Goal: Complete application form: Complete application form

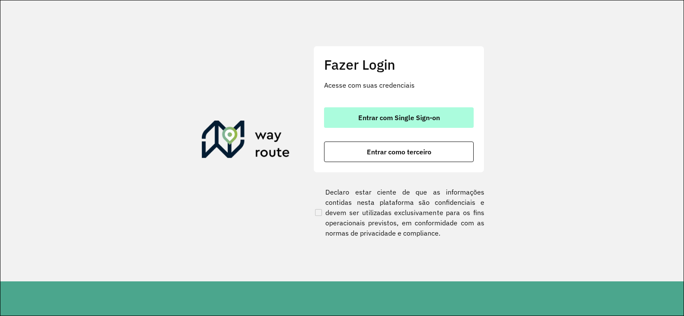
click at [396, 118] on span "Entrar com Single Sign-on" at bounding box center [399, 117] width 82 height 7
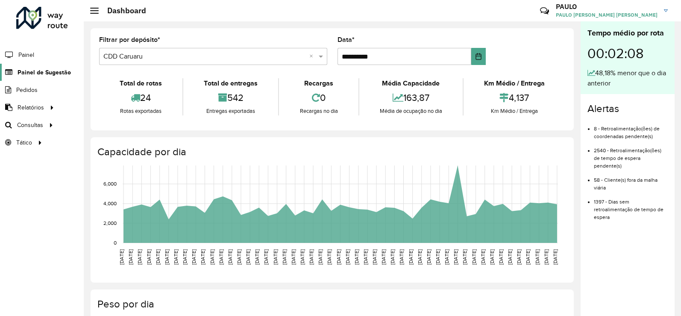
click at [56, 71] on span "Painel de Sugestão" at bounding box center [44, 72] width 53 height 9
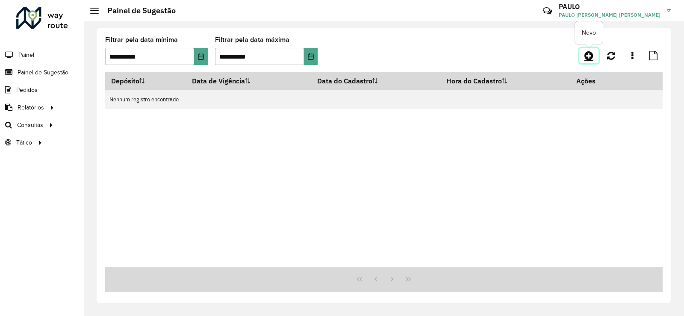
click at [588, 58] on icon at bounding box center [588, 55] width 9 height 10
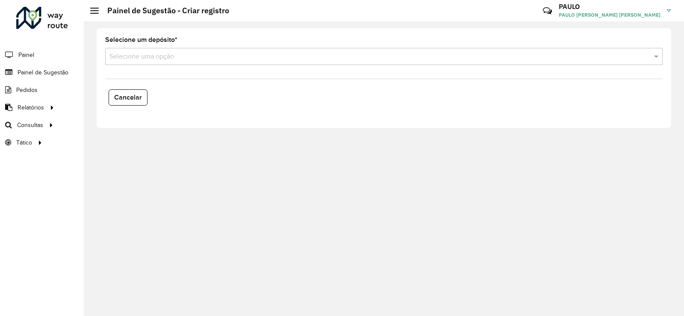
click at [195, 56] on input "text" at bounding box center [375, 57] width 532 height 10
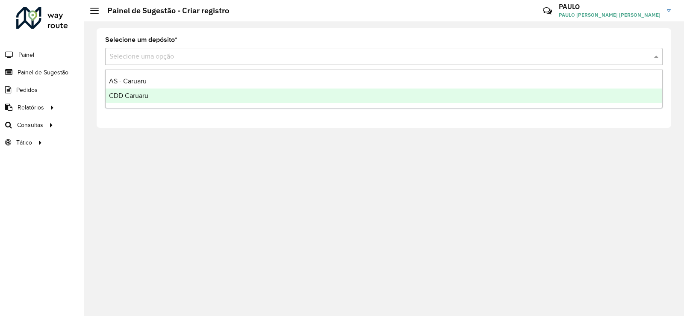
click at [152, 94] on div "CDD Caruaru" at bounding box center [384, 95] width 556 height 15
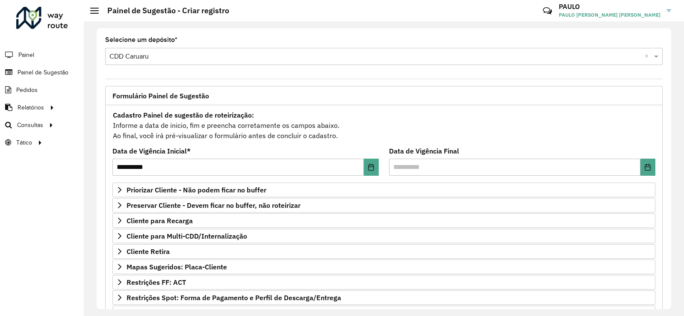
scroll to position [85, 0]
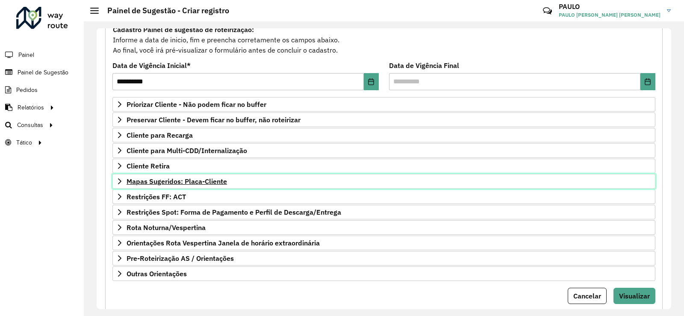
click at [207, 183] on span "Mapas Sugeridos: Placa-Cliente" at bounding box center [176, 181] width 100 height 7
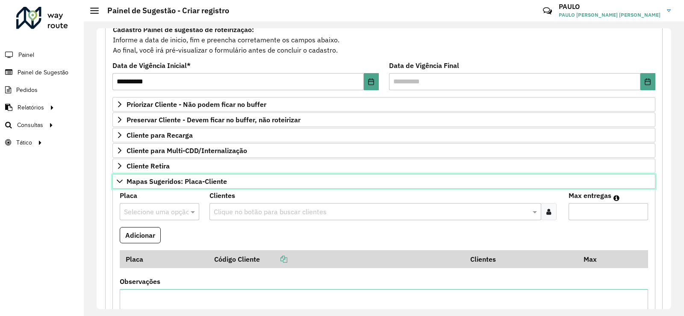
scroll to position [0, 0]
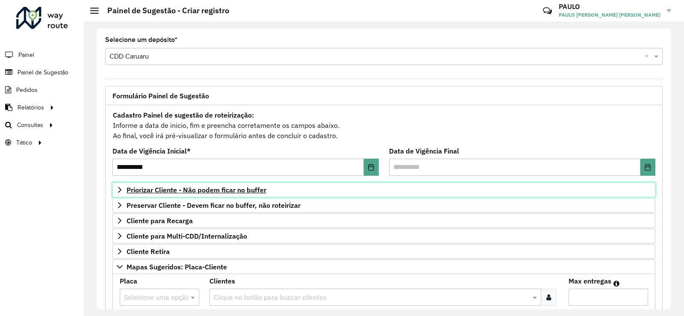
click at [211, 186] on span "Priorizar Cliente - Não podem ficar no buffer" at bounding box center [196, 189] width 140 height 7
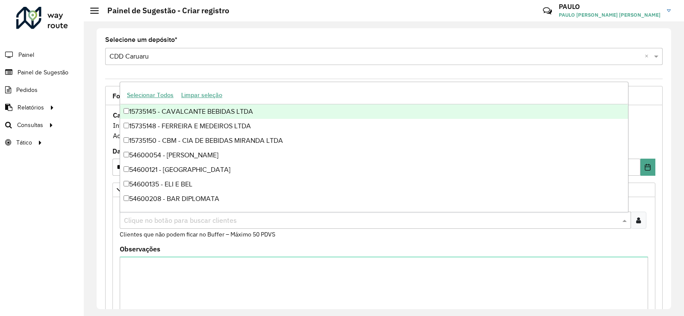
click at [211, 213] on div "Clique no botão para buscar clientes" at bounding box center [375, 220] width 511 height 17
type input "*****"
click at [558, 237] on div "Clientes Clique no botão para buscar clientes 59895242 - BOTECO DO KEKA × × Cli…" at bounding box center [384, 220] width 528 height 38
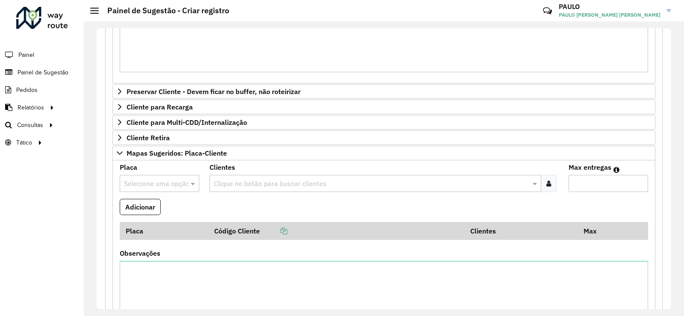
scroll to position [437, 0]
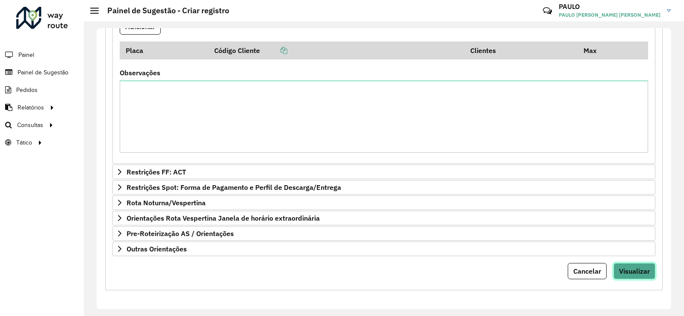
click at [640, 270] on span "Visualizar" at bounding box center [634, 271] width 31 height 9
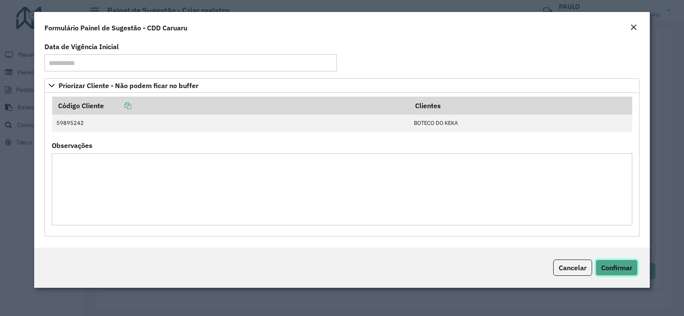
click at [618, 272] on button "Confirmar" at bounding box center [616, 267] width 42 height 16
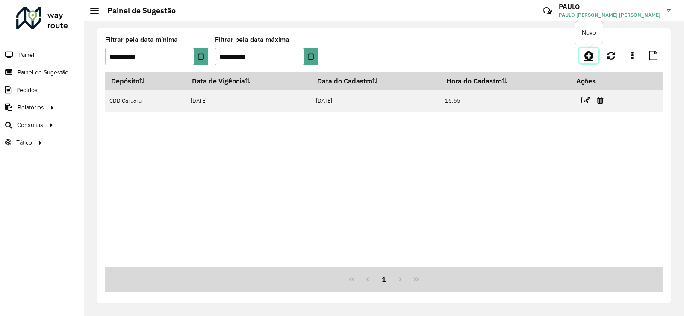
click at [586, 58] on icon at bounding box center [588, 55] width 9 height 10
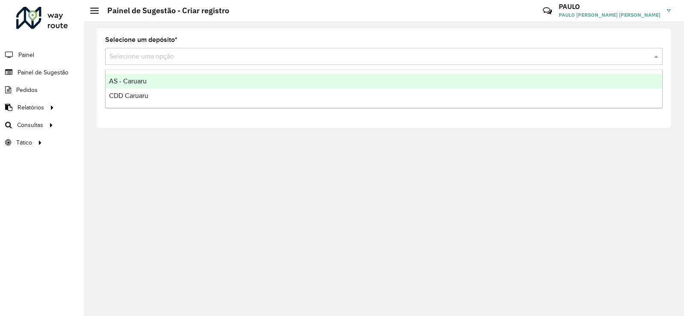
click at [209, 61] on input "text" at bounding box center [375, 57] width 532 height 10
drag, startPoint x: 158, startPoint y: 94, endPoint x: 176, endPoint y: 83, distance: 21.4
click at [176, 83] on div "AS - Caruaru CDD Caruaru" at bounding box center [384, 88] width 556 height 29
click at [190, 79] on div "AS - Caruaru" at bounding box center [384, 81] width 556 height 15
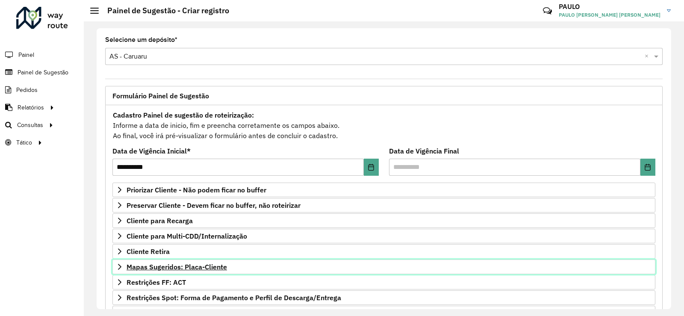
click at [198, 267] on span "Mapas Sugeridos: Placa-Cliente" at bounding box center [176, 266] width 100 height 7
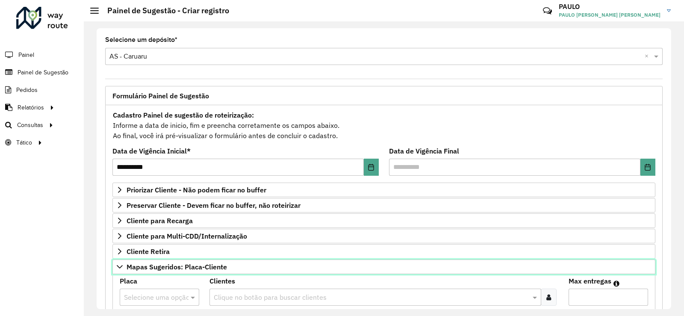
scroll to position [128, 0]
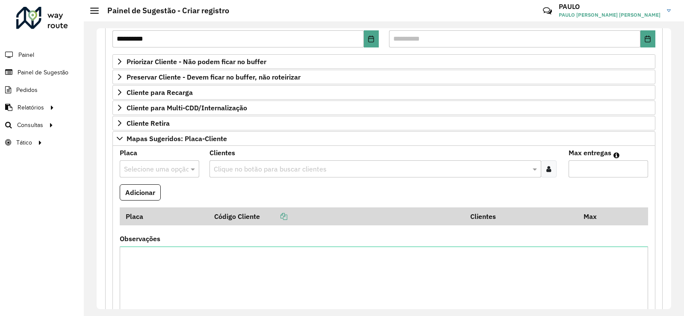
drag, startPoint x: 161, startPoint y: 170, endPoint x: 167, endPoint y: 167, distance: 6.9
click at [162, 170] on input "text" at bounding box center [151, 169] width 54 height 10
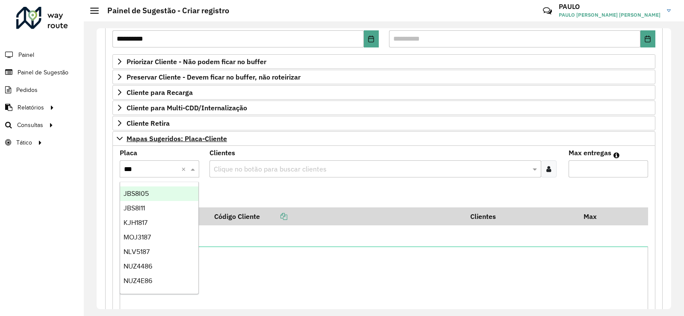
type input "****"
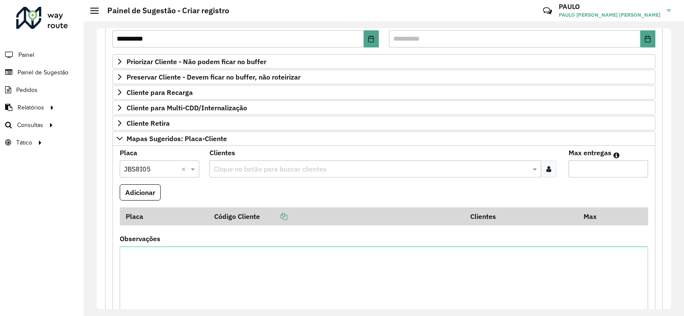
click at [264, 152] on div "Clientes Clique no botão para buscar clientes" at bounding box center [383, 164] width 349 height 28
click at [264, 165] on input "text" at bounding box center [371, 169] width 319 height 10
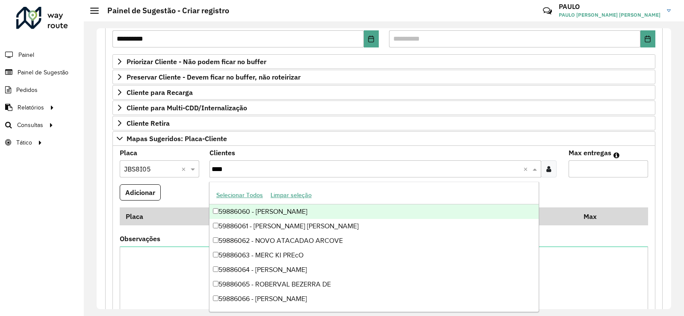
type input "*****"
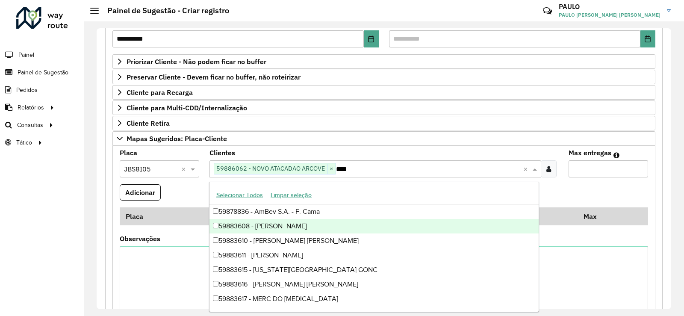
type input "*****"
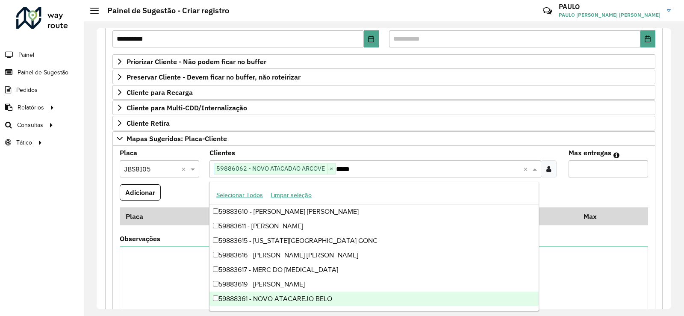
click at [294, 296] on div "59888361 - NOVO ATACAREJO BELO" at bounding box center [373, 298] width 329 height 15
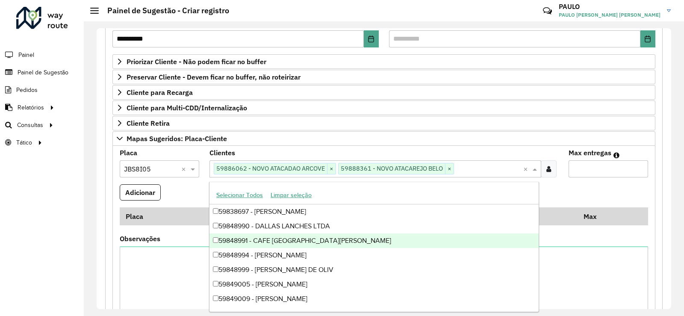
click at [588, 171] on input "Max entregas" at bounding box center [607, 168] width 79 height 17
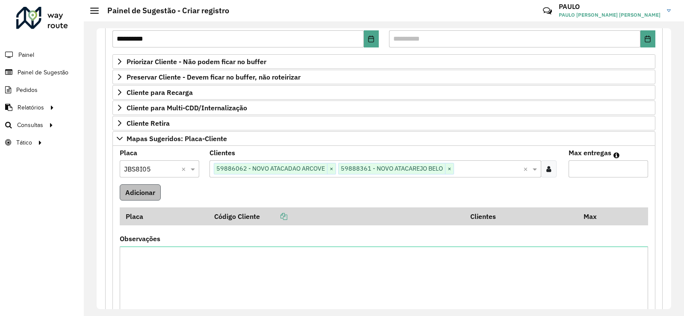
type input "*"
click at [153, 191] on button "Adicionar" at bounding box center [140, 192] width 41 height 16
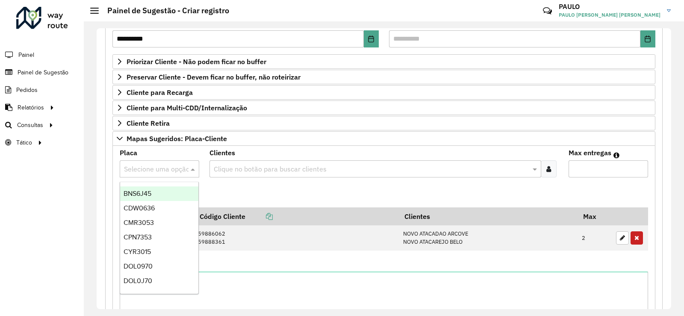
click at [167, 166] on input "text" at bounding box center [151, 169] width 54 height 10
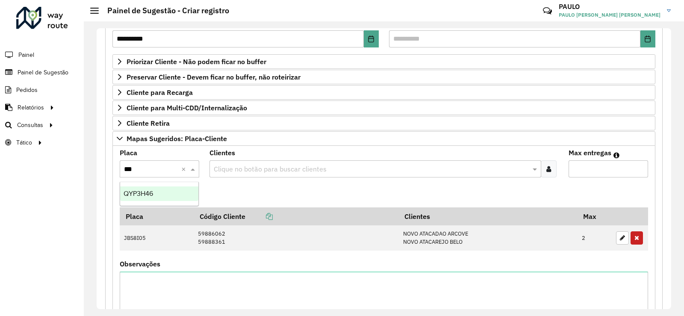
type input "****"
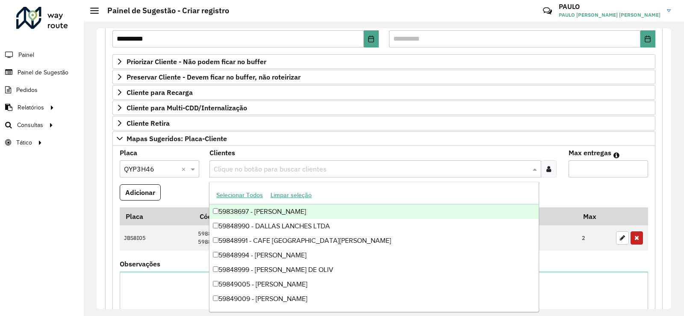
click at [250, 166] on input "text" at bounding box center [371, 169] width 319 height 10
type input "*****"
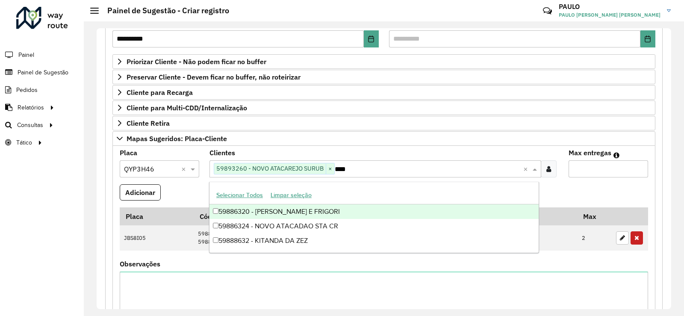
type input "*****"
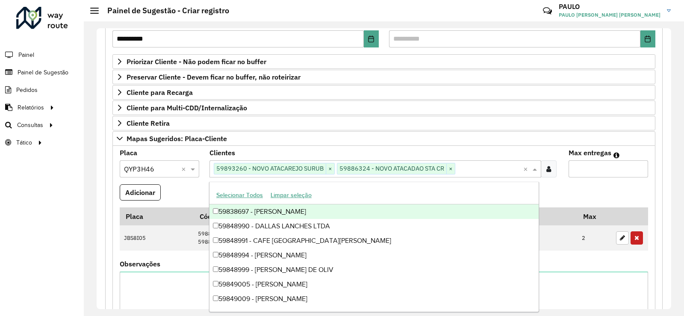
drag, startPoint x: 606, startPoint y: 169, endPoint x: 597, endPoint y: 170, distance: 9.1
click at [605, 169] on input "*" at bounding box center [607, 168] width 79 height 17
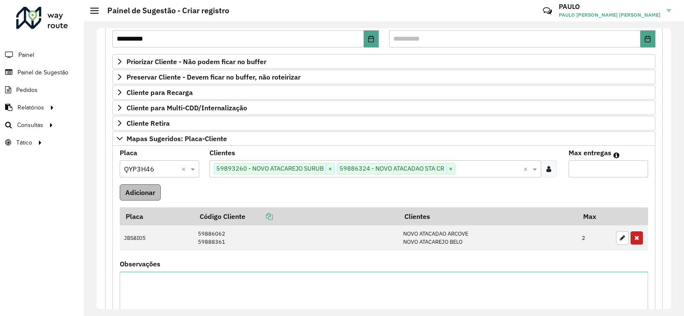
type input "*"
click at [158, 194] on button "Adicionar" at bounding box center [140, 192] width 41 height 16
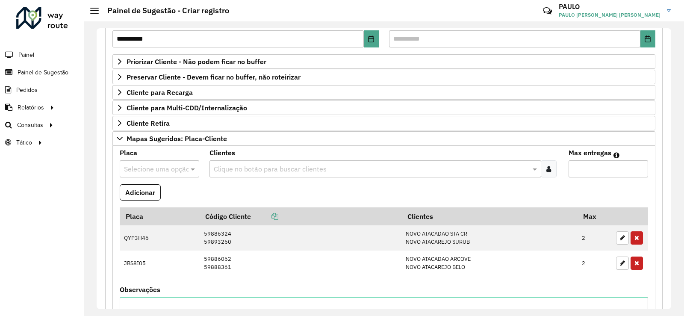
scroll to position [345, 0]
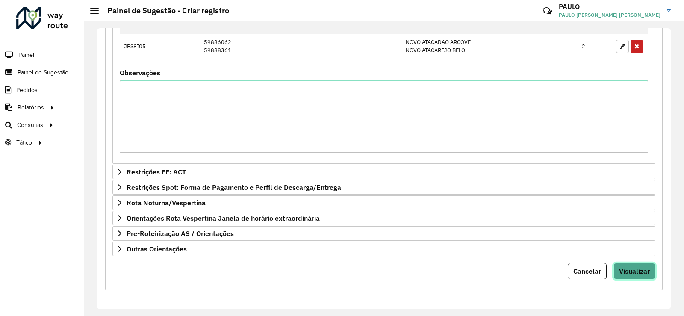
click at [620, 267] on span "Visualizar" at bounding box center [634, 271] width 31 height 9
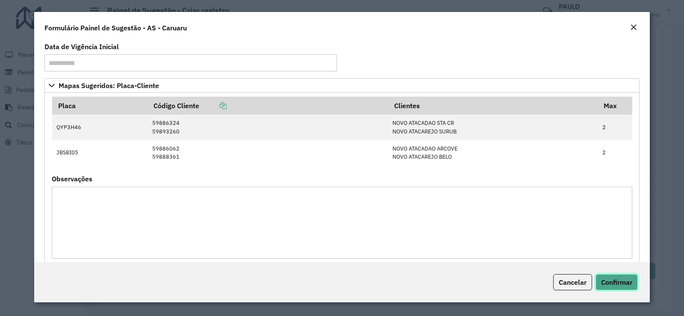
click at [615, 278] on span "Confirmar" at bounding box center [616, 282] width 31 height 9
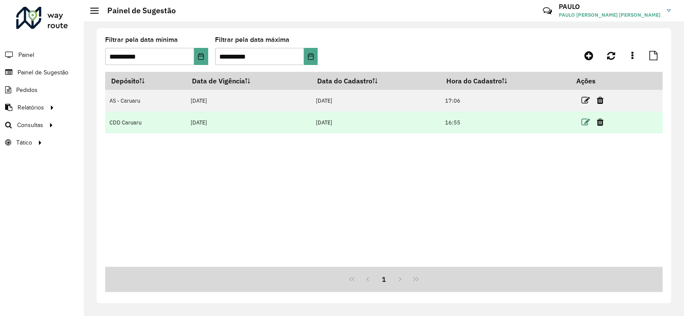
click at [589, 125] on icon at bounding box center [585, 122] width 9 height 9
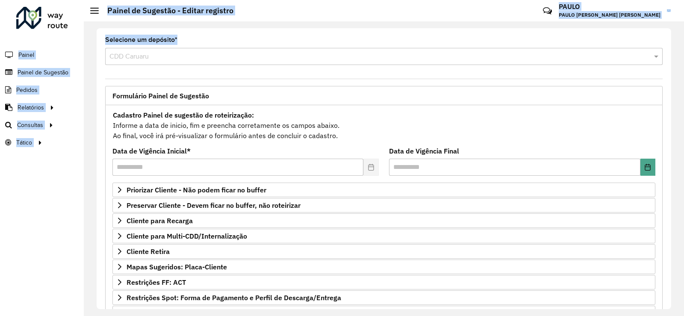
click at [205, 61] on hb-app "**********" at bounding box center [342, 158] width 684 height 316
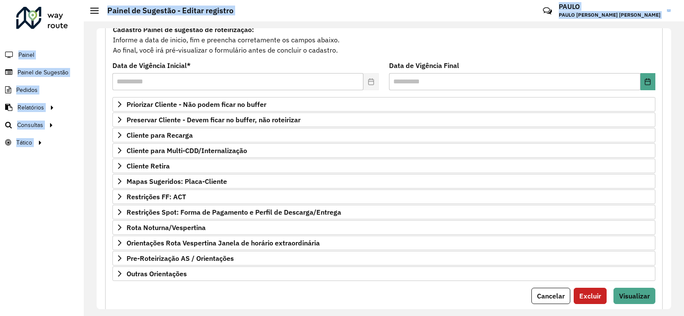
scroll to position [110, 0]
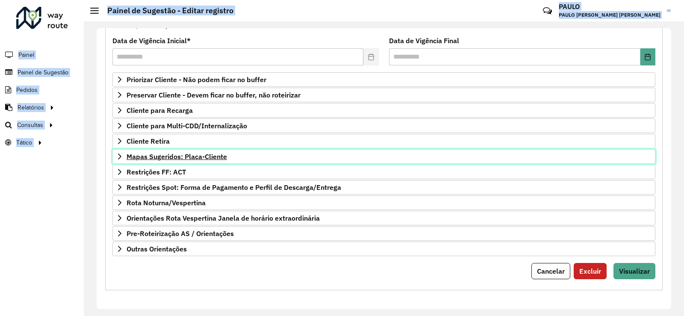
click at [177, 154] on span "Mapas Sugeridos: Placa-Cliente" at bounding box center [176, 156] width 100 height 7
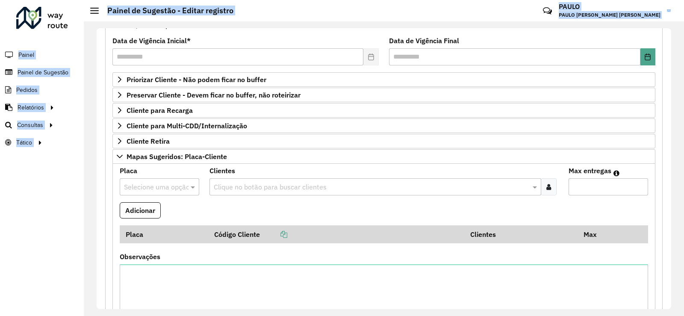
click at [152, 189] on input "text" at bounding box center [151, 187] width 54 height 10
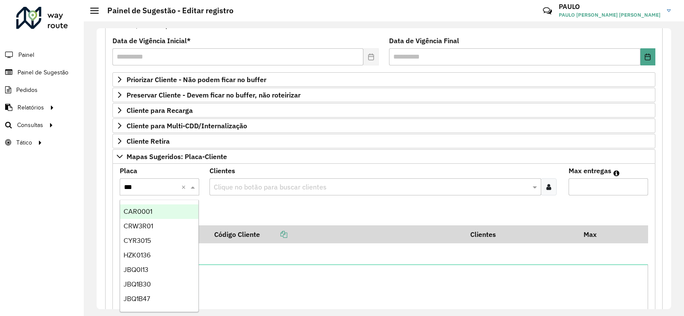
type input "****"
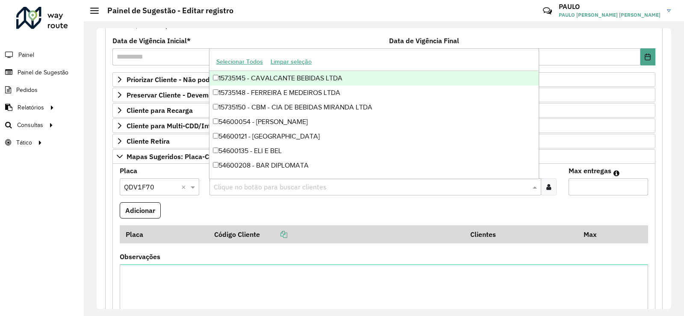
click at [247, 185] on input "text" at bounding box center [371, 187] width 319 height 10
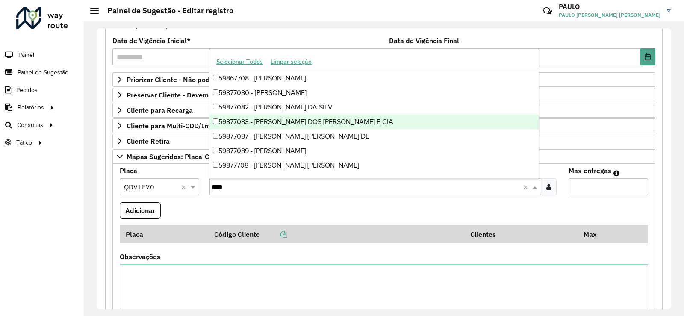
type input "*****"
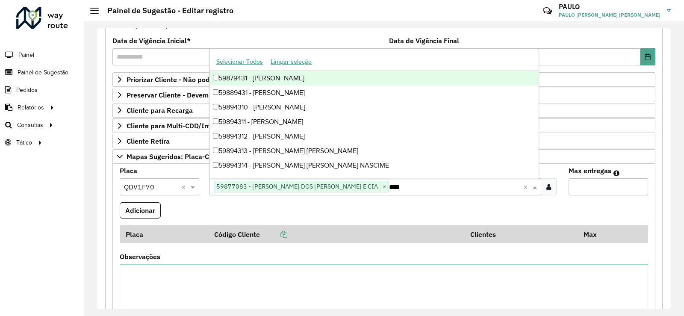
type input "*****"
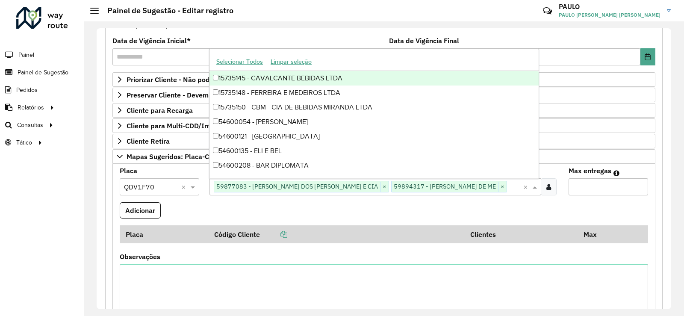
click at [590, 194] on input "Max entregas" at bounding box center [607, 186] width 79 height 17
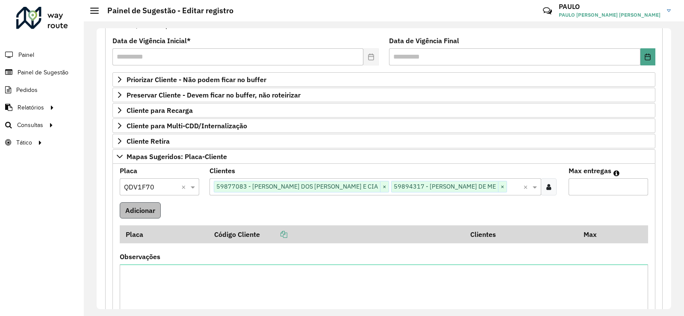
type input "*"
click at [144, 213] on button "Adicionar" at bounding box center [140, 210] width 41 height 16
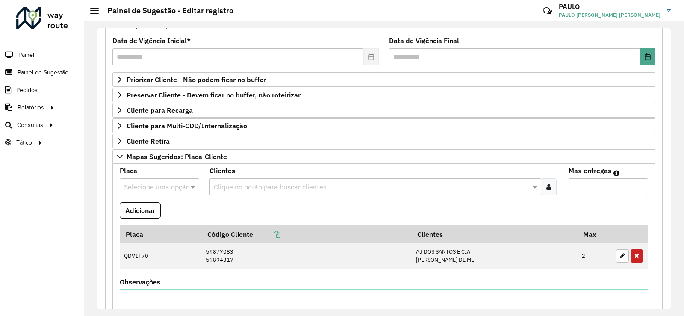
scroll to position [320, 0]
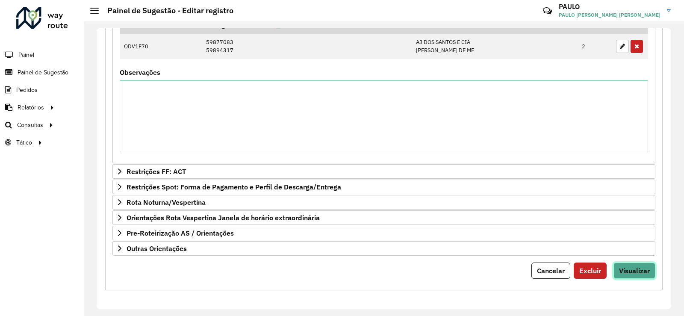
click at [621, 266] on span "Visualizar" at bounding box center [634, 270] width 31 height 9
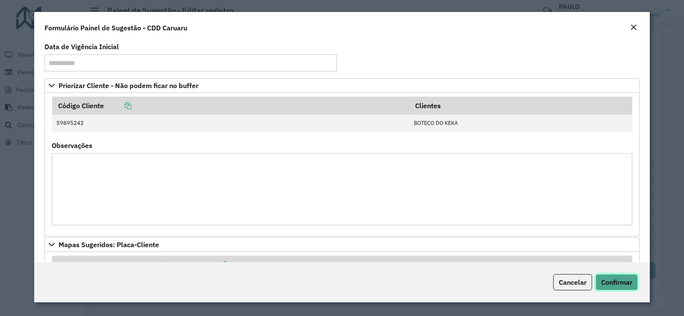
click at [619, 284] on span "Confirmar" at bounding box center [616, 282] width 31 height 9
